Goal: Information Seeking & Learning: Compare options

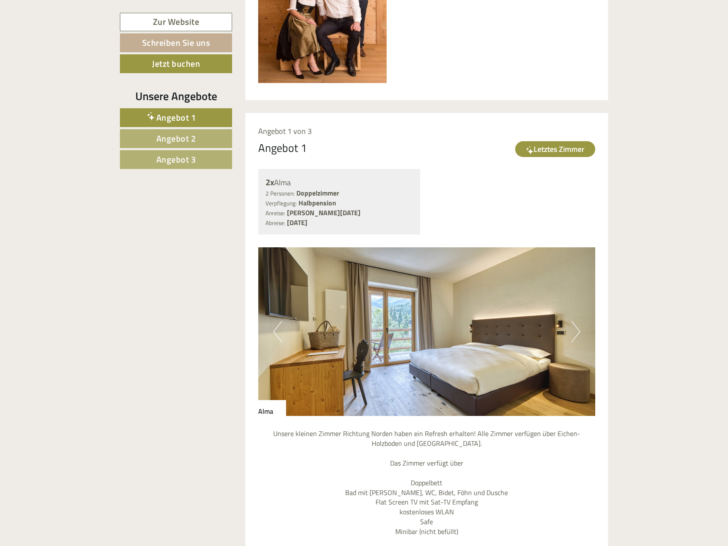
scroll to position [600, 0]
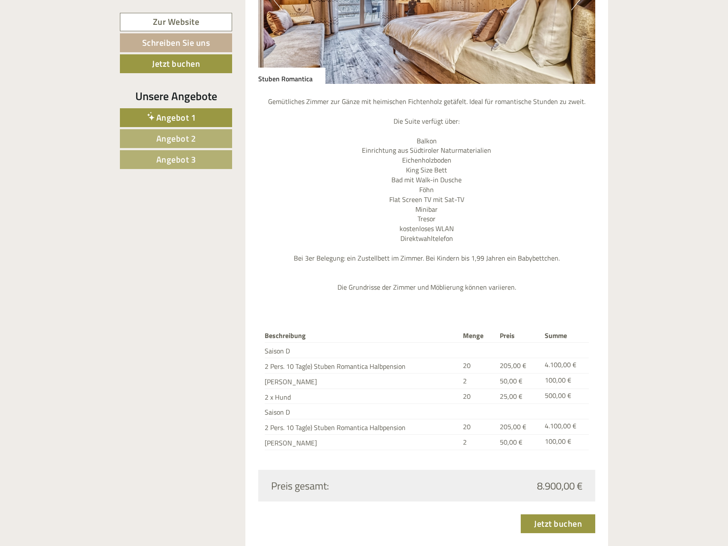
click at [192, 120] on span "Angebot 1" at bounding box center [176, 117] width 40 height 13
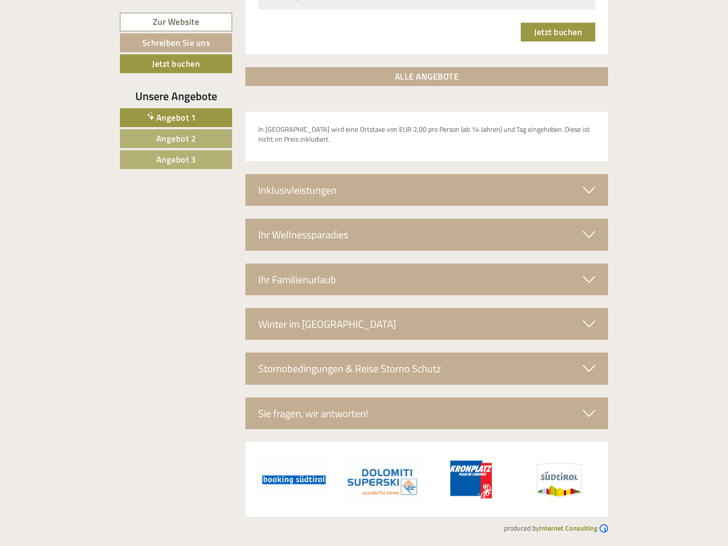
scroll to position [692, 0]
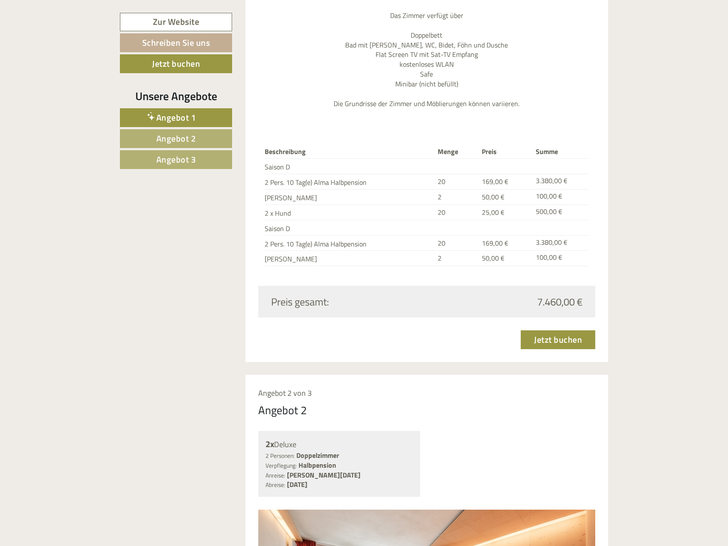
scroll to position [1028, 0]
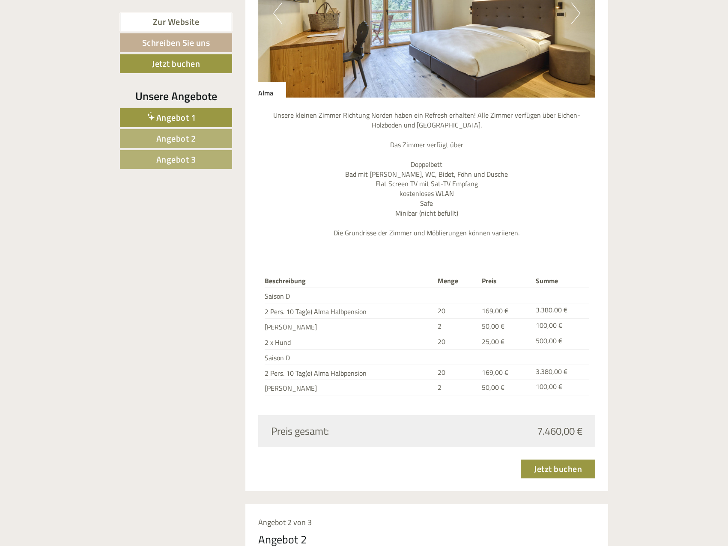
scroll to position [899, 0]
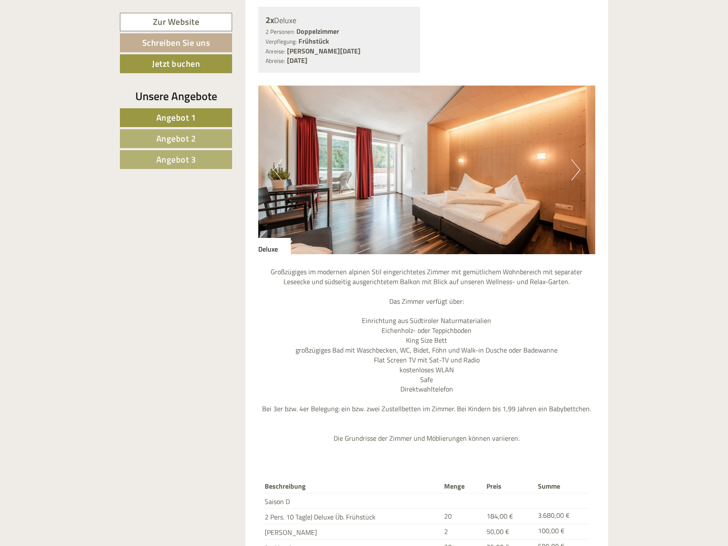
scroll to position [1456, 0]
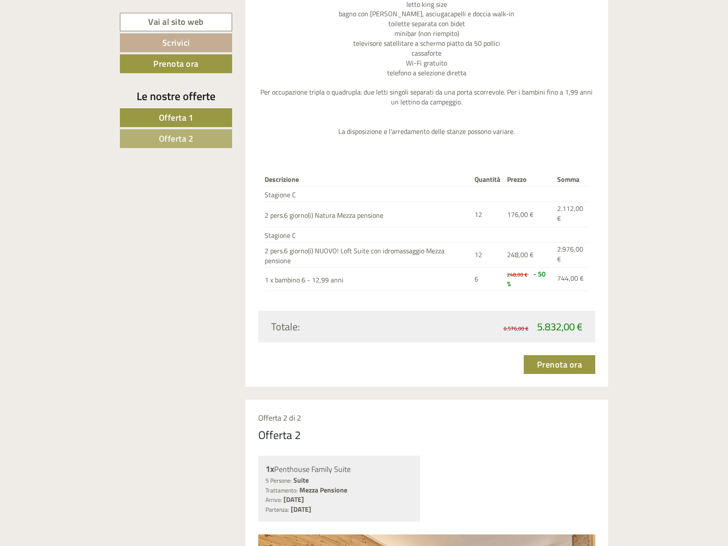
click at [175, 142] on span "Offerta 2" at bounding box center [176, 138] width 35 height 13
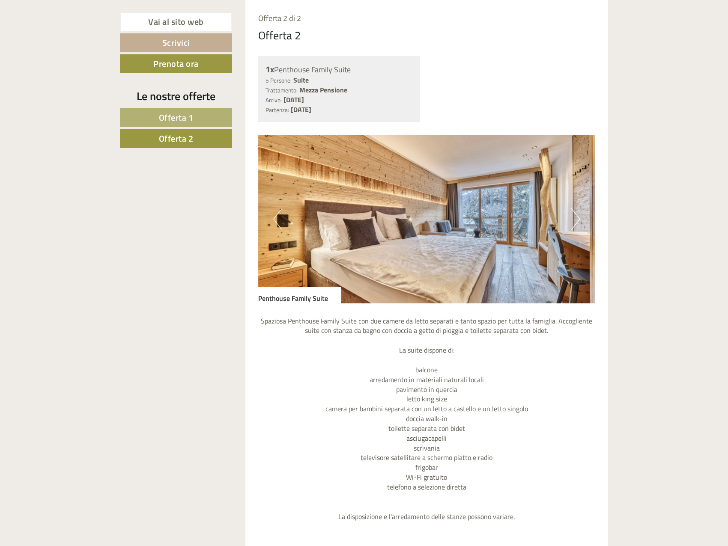
scroll to position [807, 0]
